Goal: Transaction & Acquisition: Purchase product/service

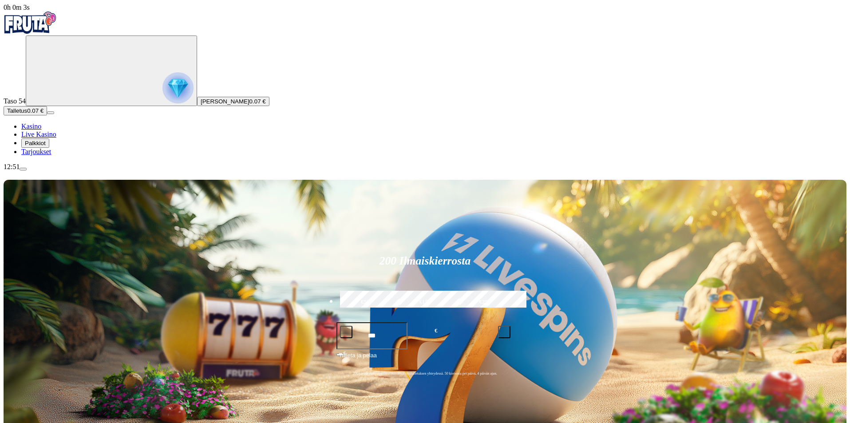
click at [46, 146] on span "Palkkiot" at bounding box center [35, 143] width 21 height 7
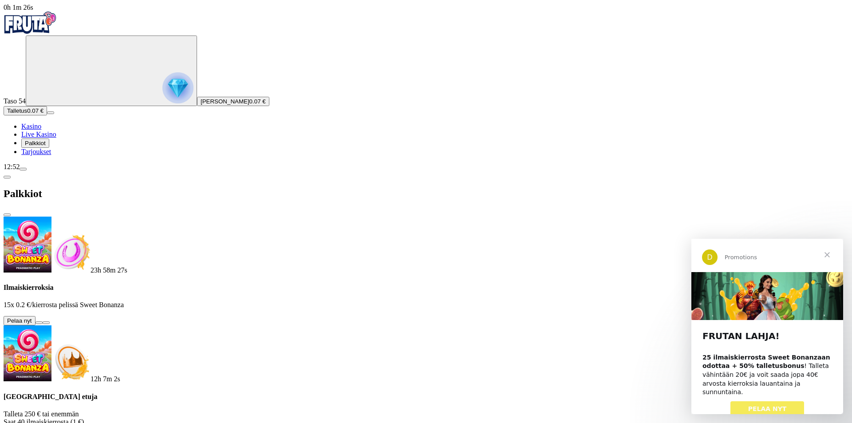
click at [7, 177] on span "chevron-left icon" at bounding box center [7, 177] width 0 height 0
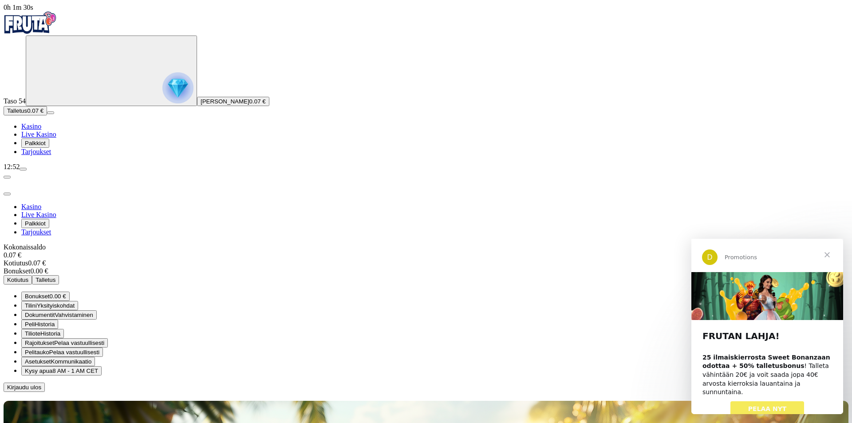
click at [55, 276] on span "Talletus" at bounding box center [46, 279] width 20 height 7
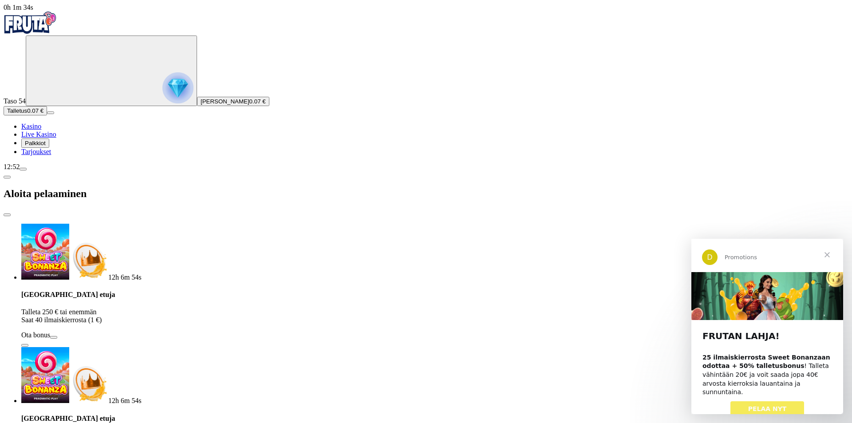
drag, startPoint x: 110, startPoint y: 193, endPoint x: 236, endPoint y: 210, distance: 127.7
type input "**"
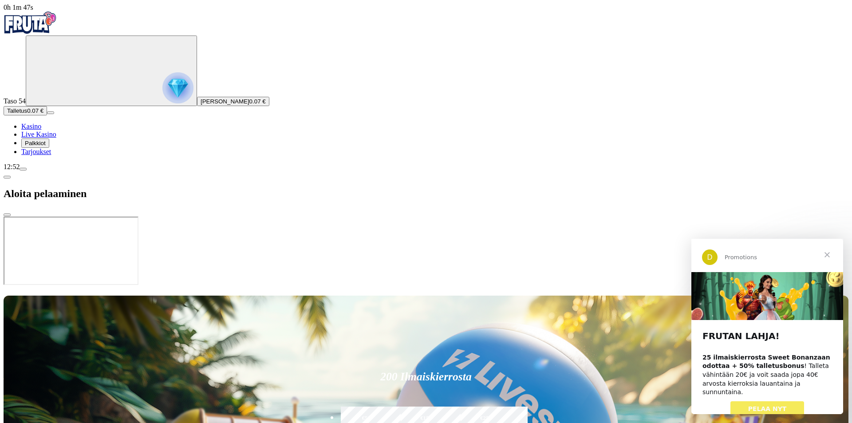
click at [826, 257] on span "Sulje" at bounding box center [827, 255] width 32 height 32
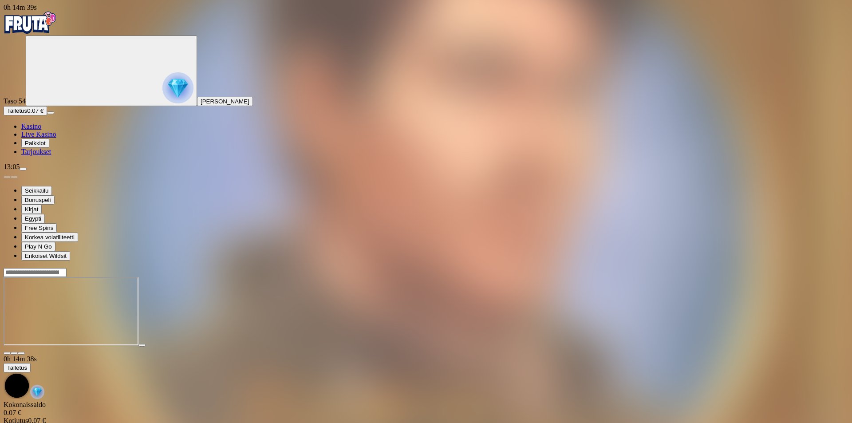
click at [7, 353] on span "close icon" at bounding box center [7, 353] width 0 height 0
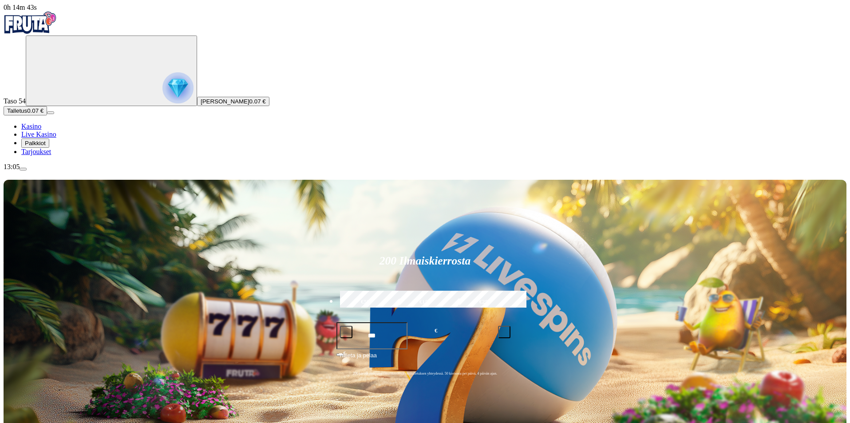
click at [23, 169] on span "menu icon" at bounding box center [23, 169] width 0 height 0
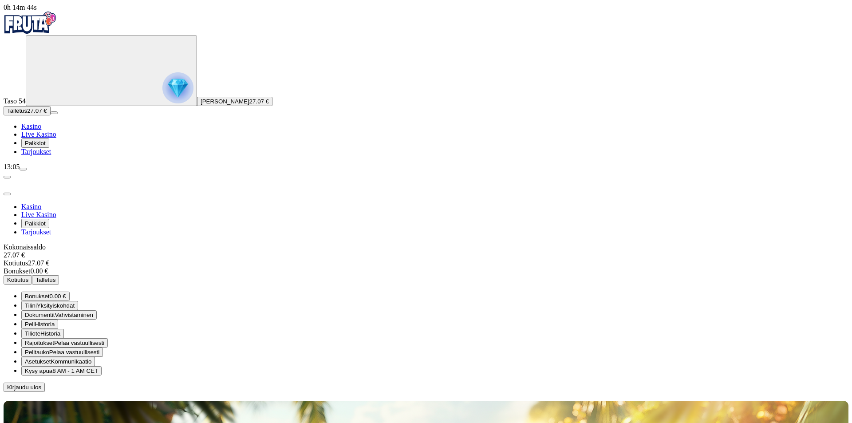
click at [41, 384] on span "Kirjaudu ulos" at bounding box center [24, 387] width 34 height 7
